Goal: Information Seeking & Learning: Understand process/instructions

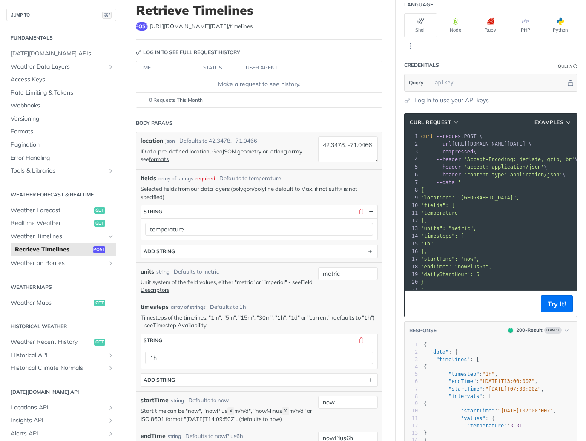
scroll to position [58, 0]
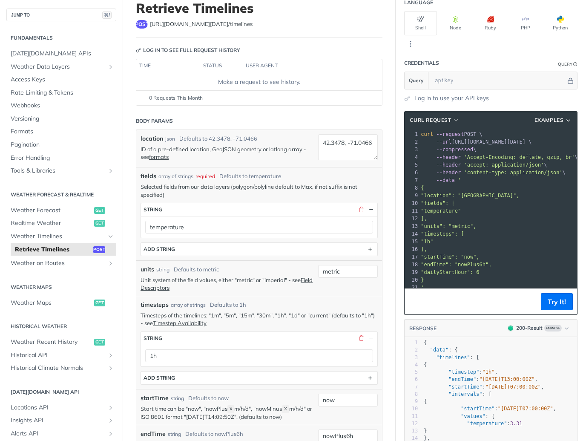
click at [456, 232] on span ""timesteps": [" at bounding box center [442, 234] width 43 height 6
drag, startPoint x: 446, startPoint y: 185, endPoint x: 412, endPoint y: 207, distance: 40.8
click at [419, 207] on div "1 curl --request POST \ 2 --url [URL][DOMAIN_NAME][DATE] \ 3 --compressed \ 4 -…" at bounding box center [500, 210] width 163 height 161
click at [431, 287] on pre "'" at bounding box center [500, 288] width 163 height 8
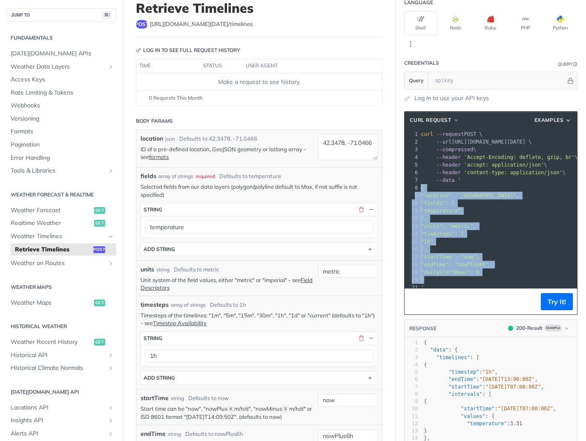
drag, startPoint x: 421, startPoint y: 281, endPoint x: 387, endPoint y: 186, distance: 100.2
click at [396, 186] on section "cURL Request Examples xxxxxxxxxx 21 1 curl --request POST \ 2 --url [URL][DOMAI…" at bounding box center [491, 323] width 190 height 441
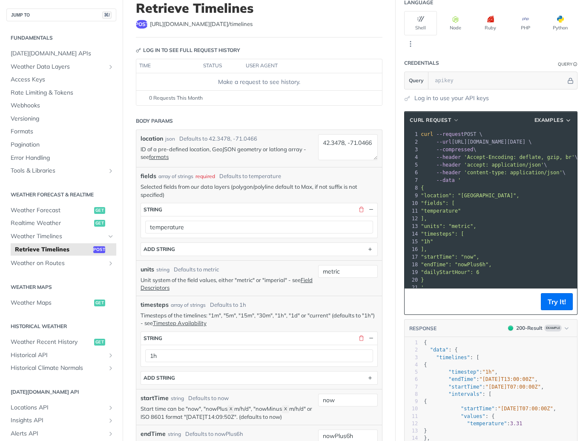
click at [524, 218] on pre "]," at bounding box center [500, 219] width 163 height 8
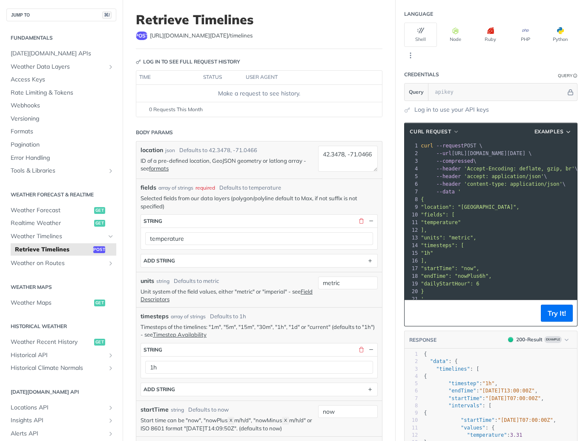
scroll to position [46, 0]
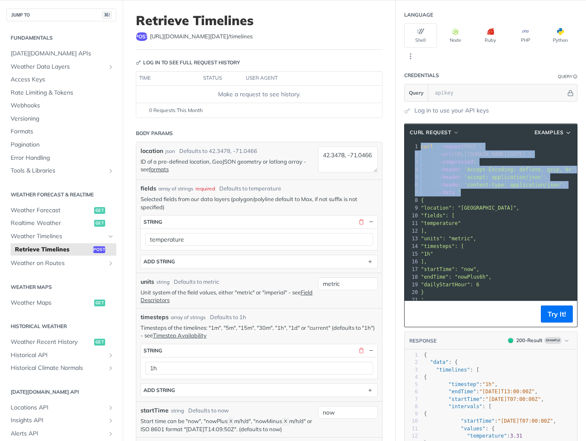
drag, startPoint x: 481, startPoint y: 191, endPoint x: 399, endPoint y: 144, distance: 94.6
click at [419, 144] on div "1 curl --request POST \ 2 --url [URL][DOMAIN_NAME][DATE] \ 3 --compressed \ 4 -…" at bounding box center [500, 223] width 163 height 161
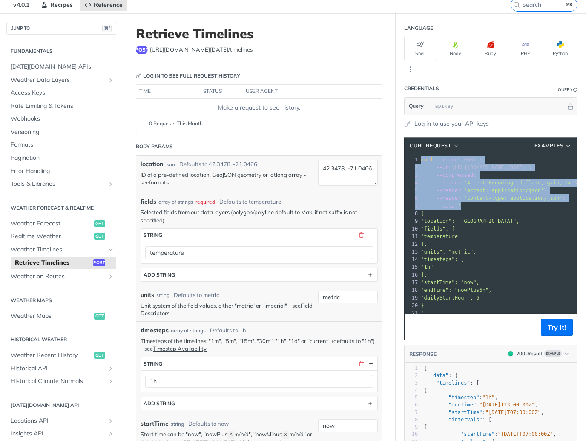
scroll to position [31, 0]
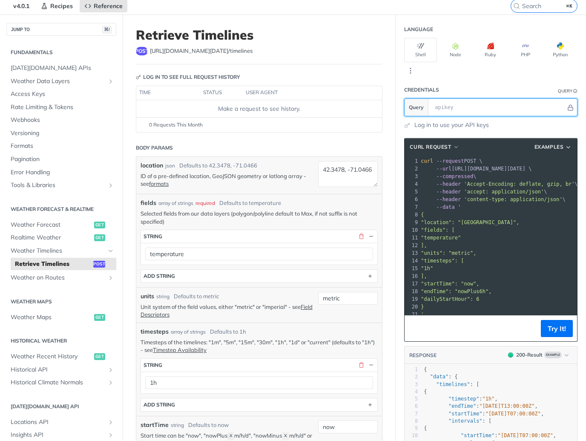
click at [479, 104] on input "text" at bounding box center [497, 107] width 135 height 17
paste input "37WUOvKWj0kM5pp1gBzTWgoRsJVIn7Bl"
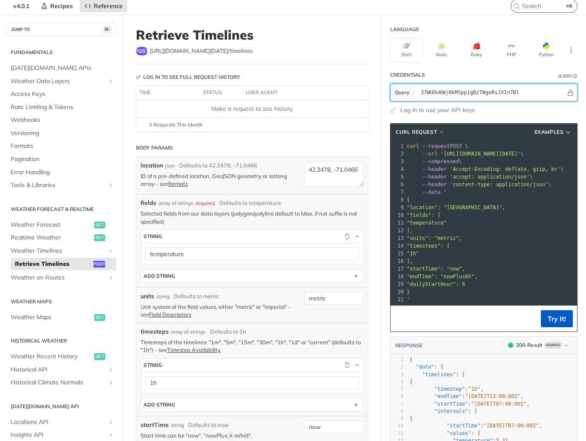
type input "37WUOvKWj0kM5pp1gBzTWgoRsJVIn7Bl"
click at [545, 315] on button "Try It!" at bounding box center [557, 318] width 32 height 17
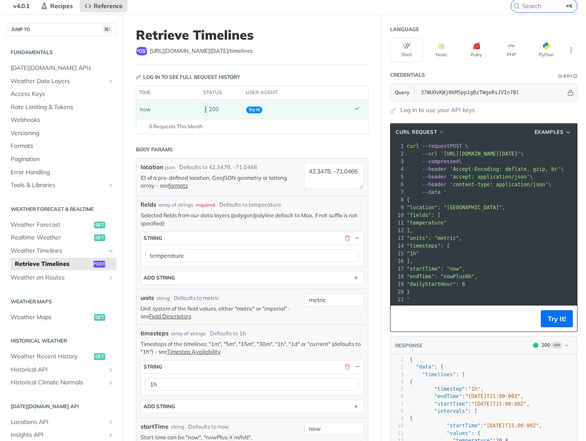
click at [463, 288] on pre "}" at bounding box center [546, 292] width 283 height 8
click at [429, 282] on span ""dailyStartHour": 6" at bounding box center [436, 284] width 58 height 6
click at [549, 132] on span "Examples" at bounding box center [548, 132] width 29 height 8
click at [525, 146] on span "Request Example" at bounding box center [519, 147] width 48 height 9
type input "string"
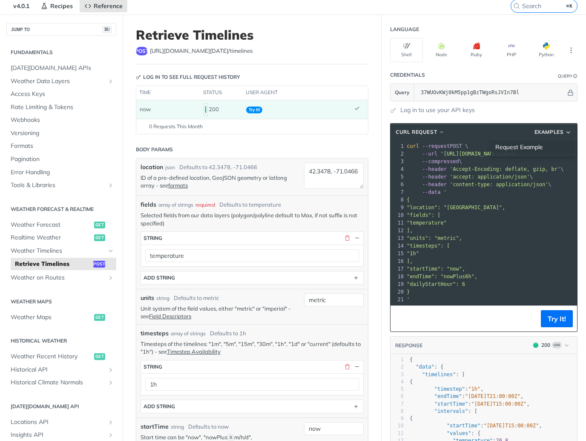
type input "string"
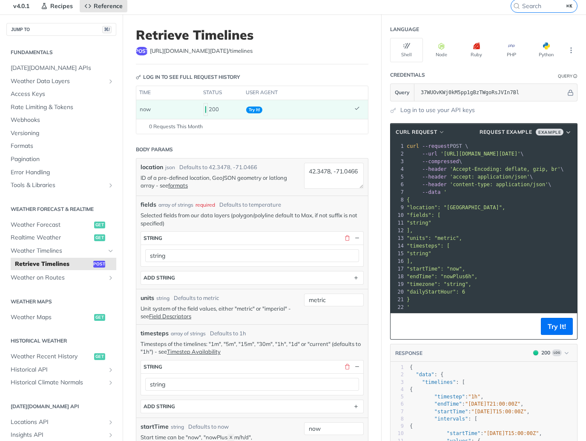
click at [454, 205] on span ""location": "[GEOGRAPHIC_DATA]"," at bounding box center [456, 207] width 98 height 6
click at [453, 222] on pre ""string"" at bounding box center [546, 223] width 283 height 8
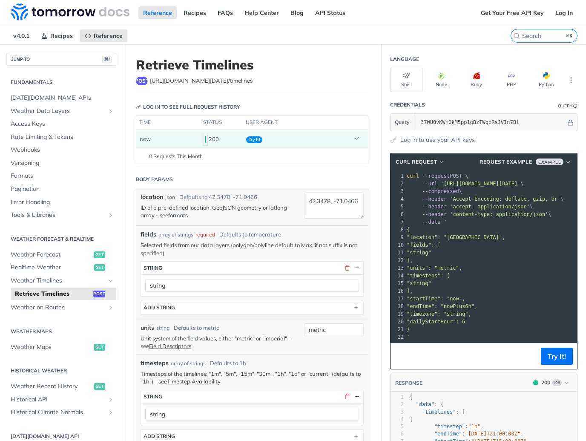
scroll to position [0, 0]
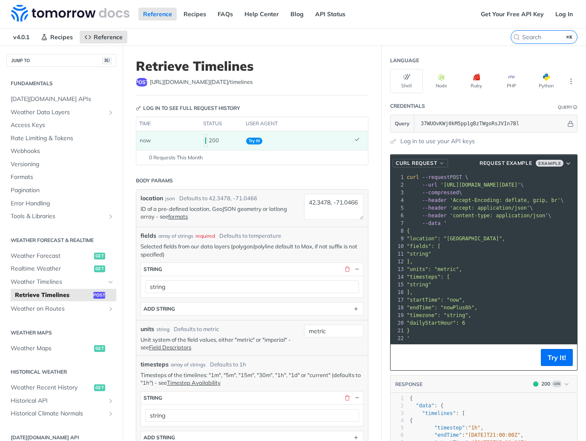
click at [422, 162] on span "cURL Request" at bounding box center [416, 163] width 41 height 8
click at [514, 215] on span "'content-type: application/json'" at bounding box center [499, 215] width 98 height 6
click at [505, 172] on div "xxxxxxxxxx 21 1 curl --request POST \ 2 --url '[URL][DOMAIN_NAME][DATE]' \ 3 --…" at bounding box center [546, 258] width 283 height 172
click at [506, 163] on span "Request Example" at bounding box center [505, 163] width 52 height 8
click at [511, 181] on span "Request Example" at bounding box center [519, 178] width 48 height 9
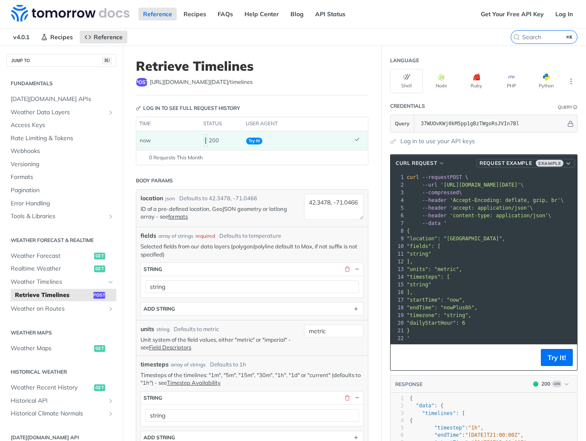
click at [555, 161] on span "Example" at bounding box center [550, 163] width 28 height 7
click at [547, 175] on div "Request Example" at bounding box center [533, 178] width 76 height 9
click at [511, 265] on pre ""units": "metric"," at bounding box center [546, 269] width 283 height 8
click at [508, 127] on input "37WUOvKWj0kM5pp1gBzTWgoRsJVIn7Bl" at bounding box center [490, 123] width 149 height 17
click at [438, 79] on icon "button" at bounding box center [441, 77] width 7 height 7
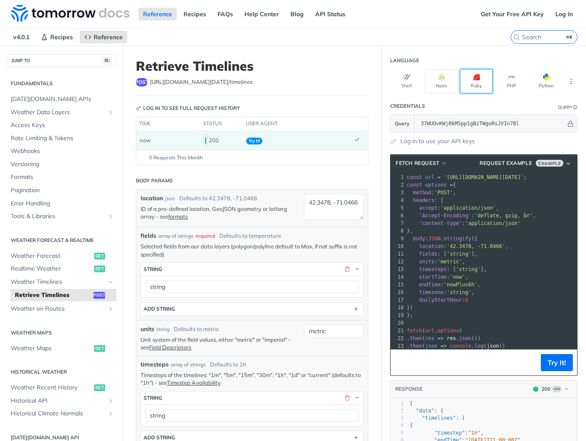
click at [467, 79] on button "Ruby" at bounding box center [476, 81] width 33 height 24
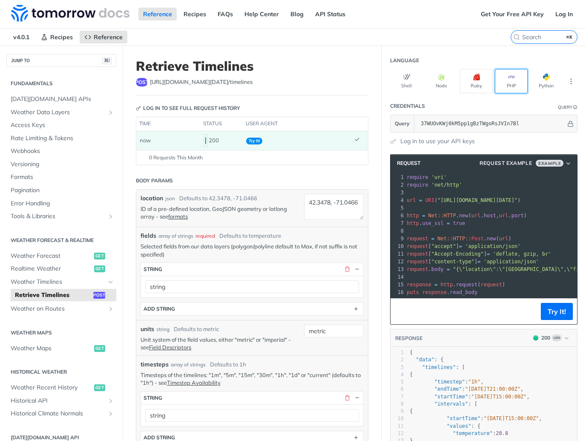
click at [507, 80] on button "PHP" at bounding box center [511, 81] width 33 height 24
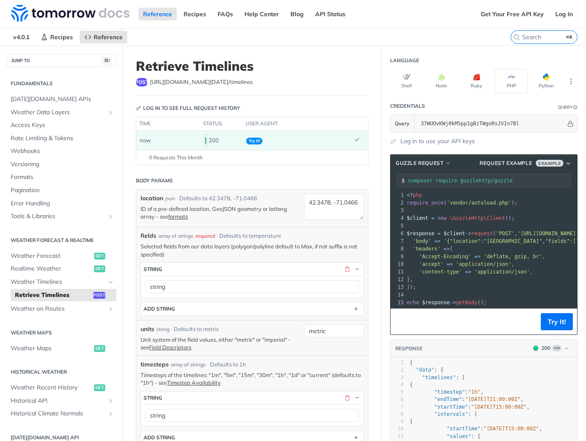
click at [459, 253] on span "'Accept-Encoding'" at bounding box center [445, 256] width 52 height 6
click at [550, 78] on span "button" at bounding box center [550, 77] width 0 height 7
type input "python -m pip install requests"
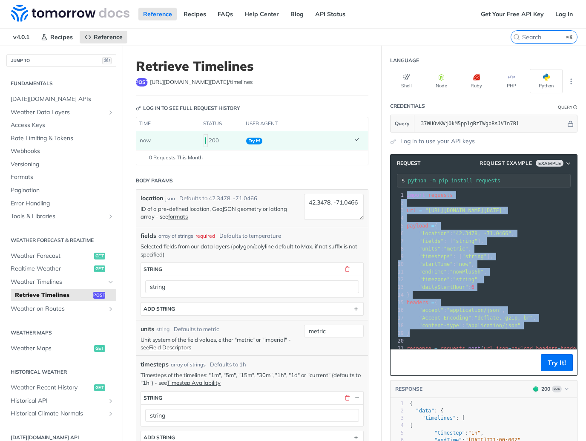
drag, startPoint x: 494, startPoint y: 333, endPoint x: 364, endPoint y: 137, distance: 235.2
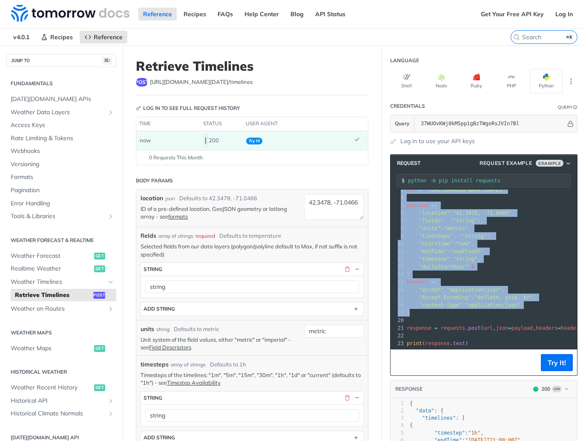
scroll to position [25, 0]
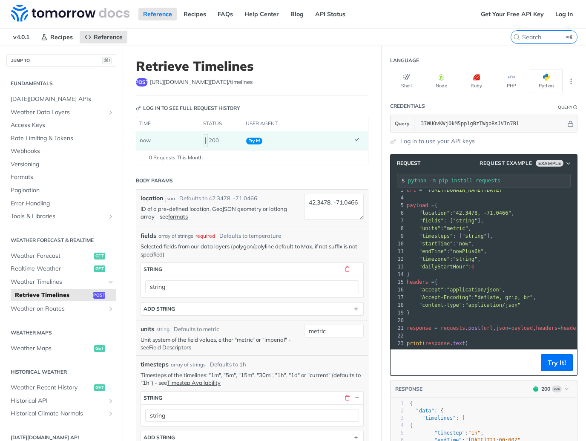
click at [479, 339] on pre "print ( response . text )" at bounding box center [535, 343] width 261 height 8
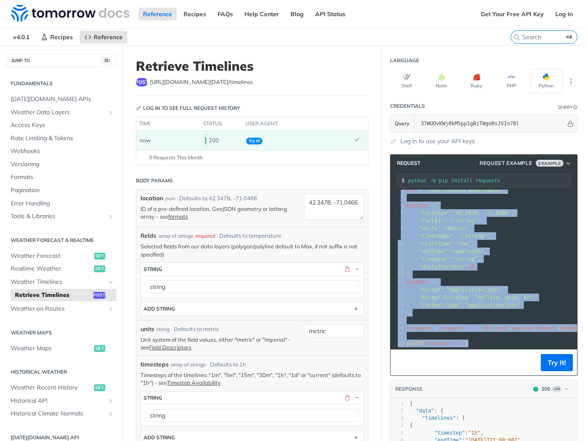
scroll to position [0, 0]
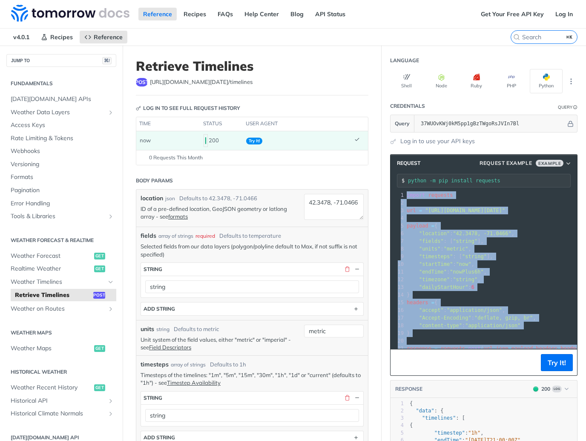
drag, startPoint x: 477, startPoint y: 336, endPoint x: 393, endPoint y: 135, distance: 217.3
copy div "import requests 2 ​ 3 url = "[URL][DOMAIN_NAME][DATE]" 4 ​ 5 payload = { 6 "loc…"
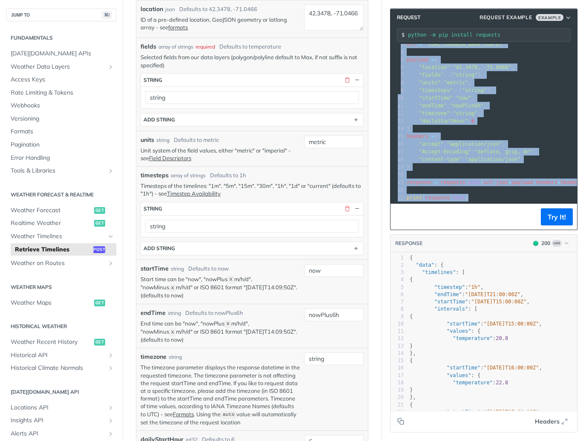
scroll to position [203, 0]
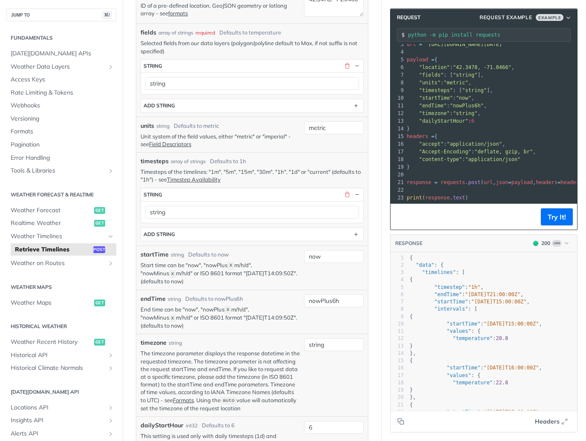
click at [466, 172] on pre "​" at bounding box center [535, 175] width 261 height 8
drag, startPoint x: 470, startPoint y: 183, endPoint x: 483, endPoint y: 194, distance: 16.9
click at [483, 194] on div "1 import requests 2 ​ 3 url = "[URL][DOMAIN_NAME][DATE]" 4 ​ 5 payload = { 6 "l…" at bounding box center [535, 113] width 261 height 176
copy div "​ 21 response = requests . post ( url , json = payload , headers = headers ) 22…"
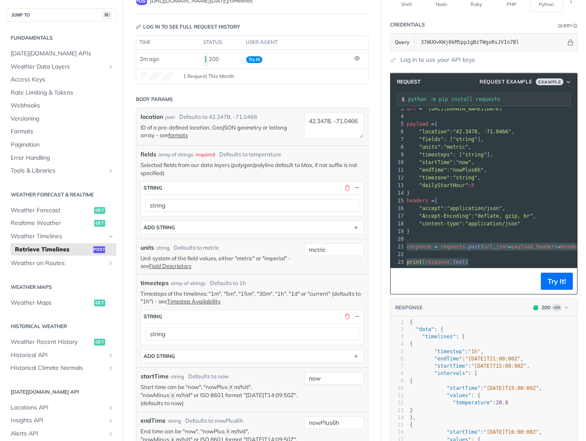
scroll to position [75, 0]
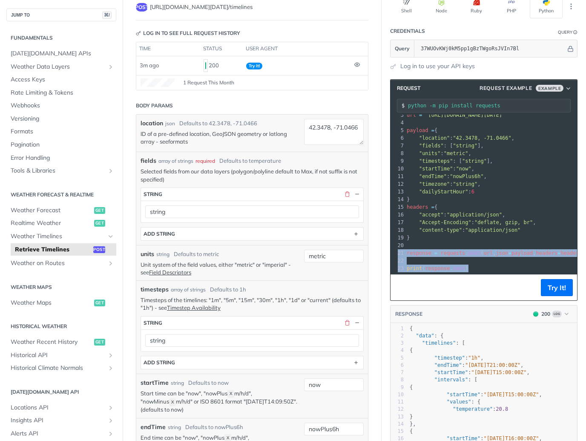
click at [177, 142] on link "formats" at bounding box center [178, 141] width 20 height 7
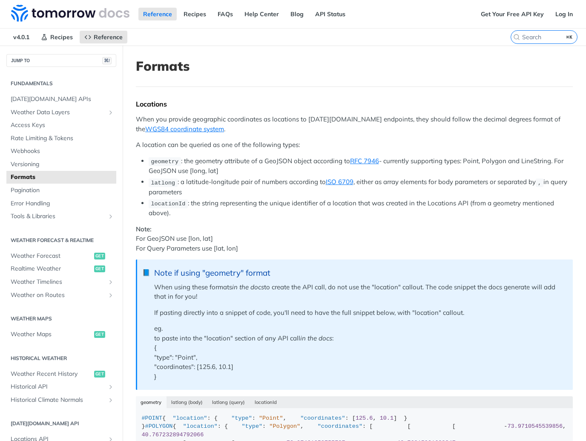
click at [294, 158] on li "geometry : the geometry attribute of a GeoJSON object according to RFC 7946 - c…" at bounding box center [361, 166] width 424 height 20
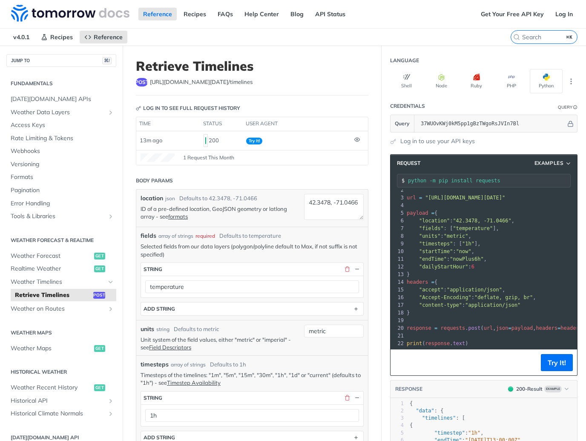
scroll to position [17, 0]
click at [448, 325] on span "requests" at bounding box center [453, 328] width 25 height 6
copy div "response = requests . post ( url , json = payload , headers = headers ) 21"
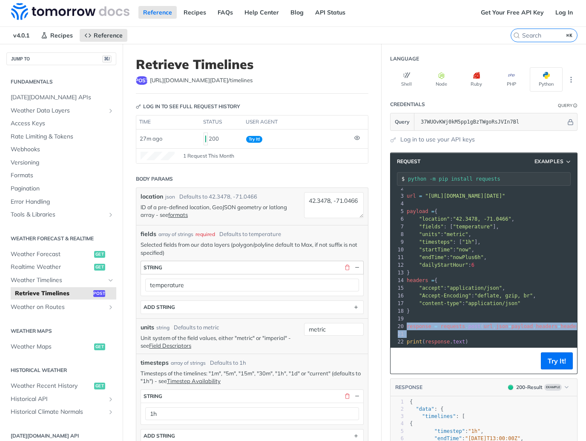
scroll to position [0, 0]
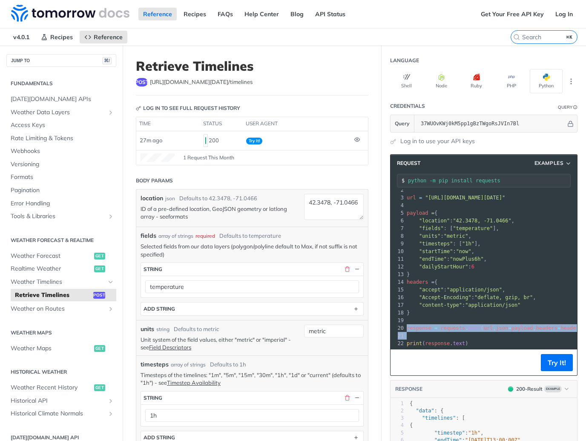
click at [176, 218] on link "formats" at bounding box center [178, 216] width 20 height 7
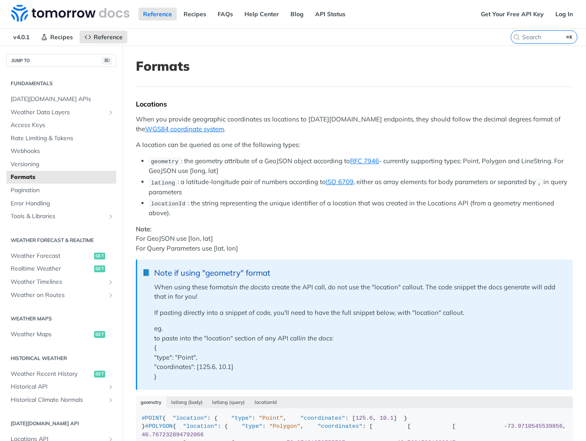
scroll to position [98, 0]
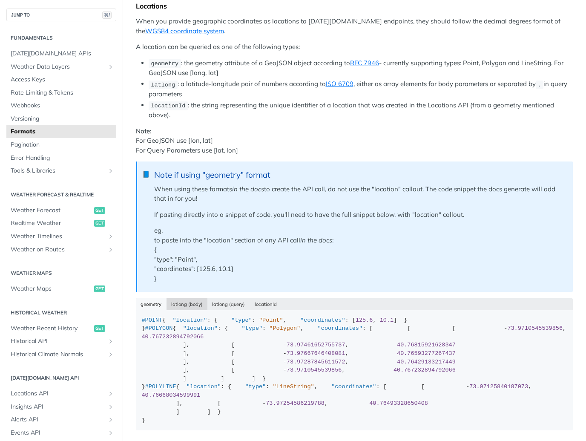
click at [199, 304] on button "latlong (body)" at bounding box center [186, 304] width 41 height 12
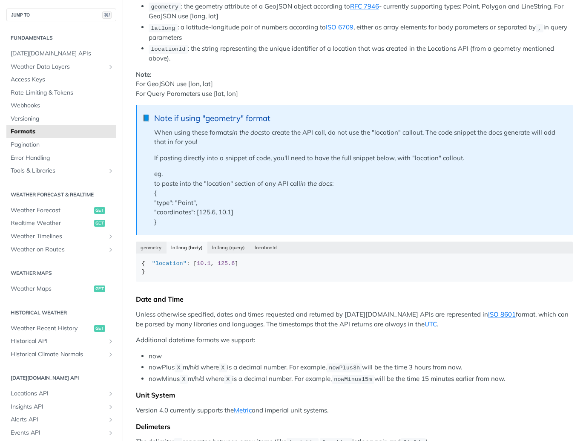
scroll to position [155, 0]
click at [222, 247] on button "latlong (query)" at bounding box center [228, 247] width 43 height 12
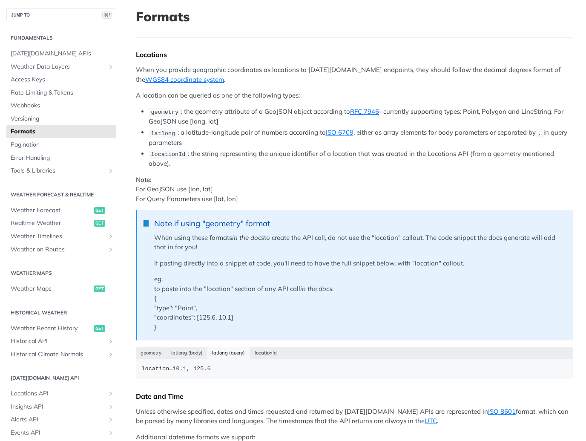
scroll to position [49, 0]
